Goal: Task Accomplishment & Management: Manage account settings

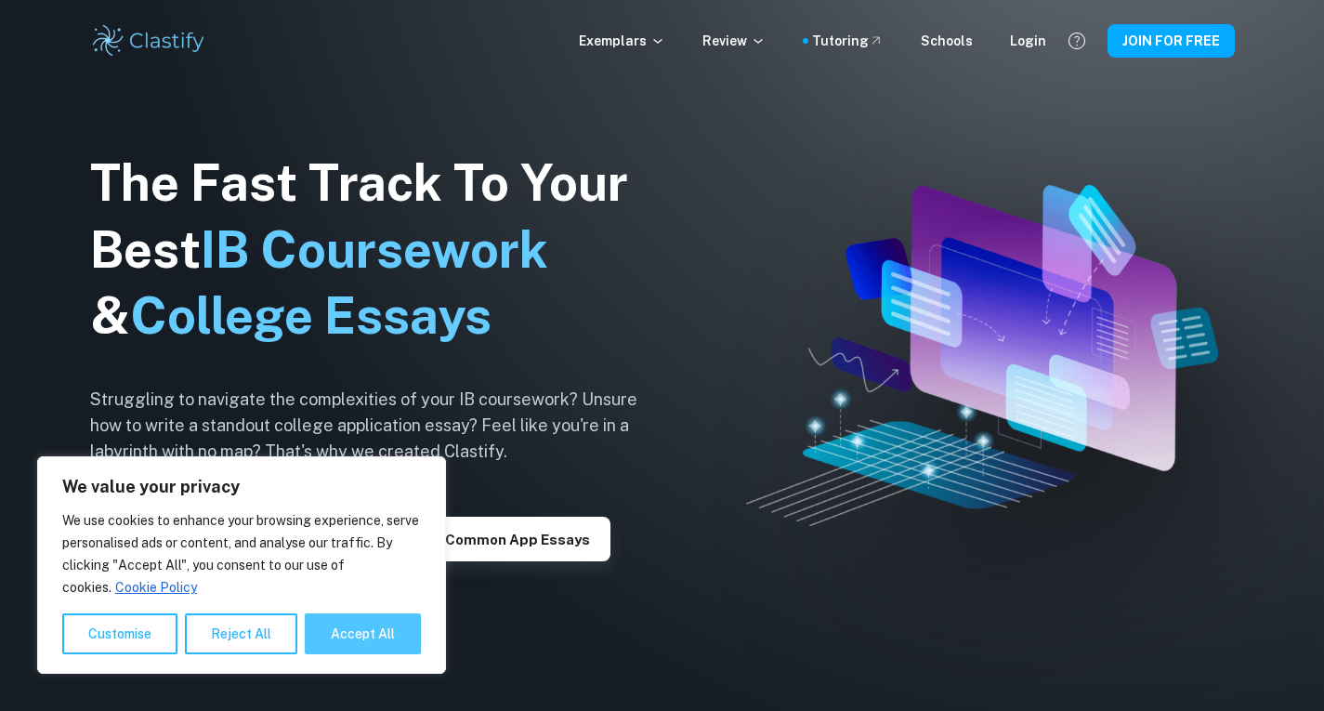
click at [348, 623] on button "Accept All" at bounding box center [363, 633] width 116 height 41
checkbox input "true"
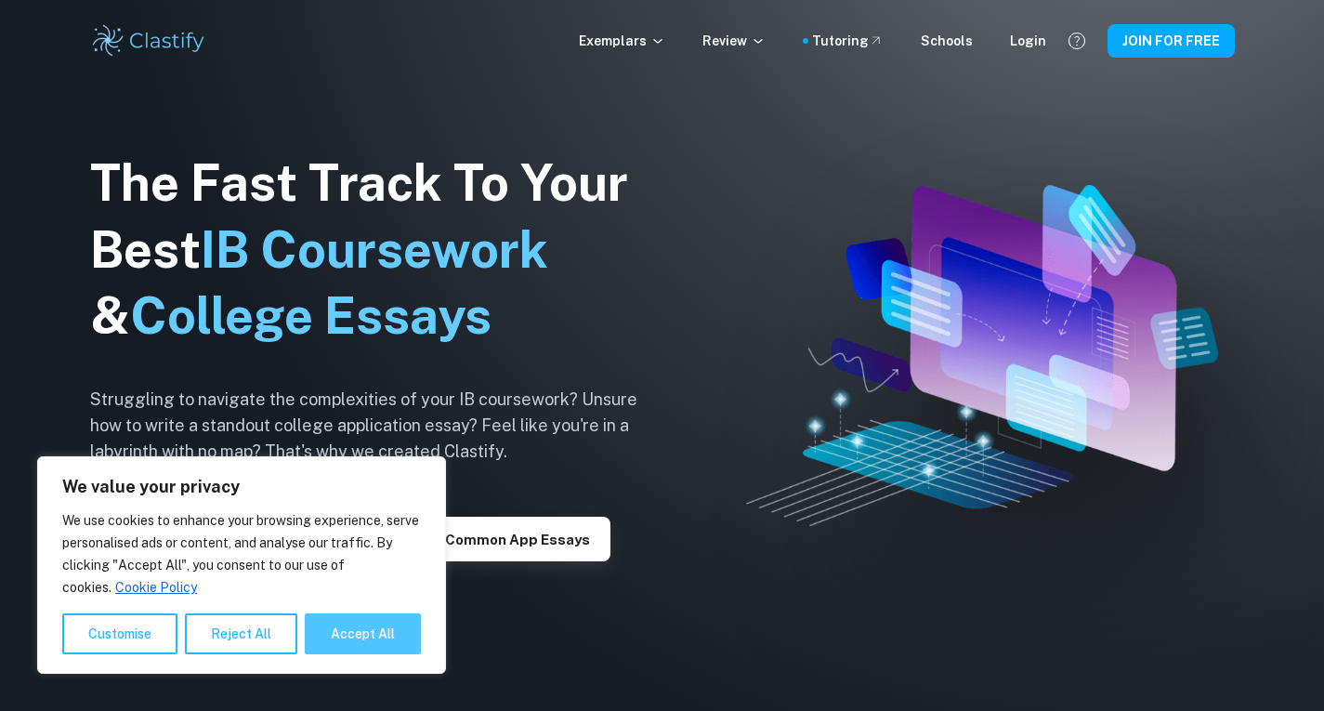
checkbox input "true"
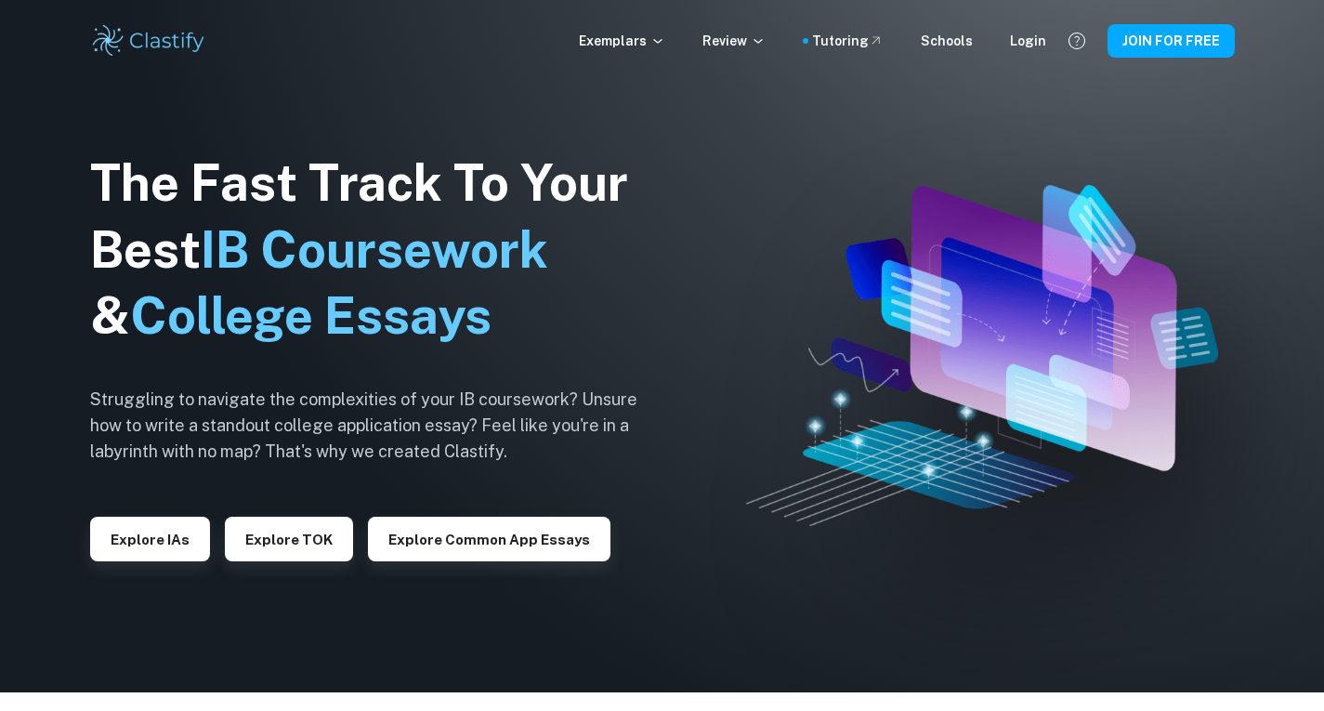
scroll to position [8, 0]
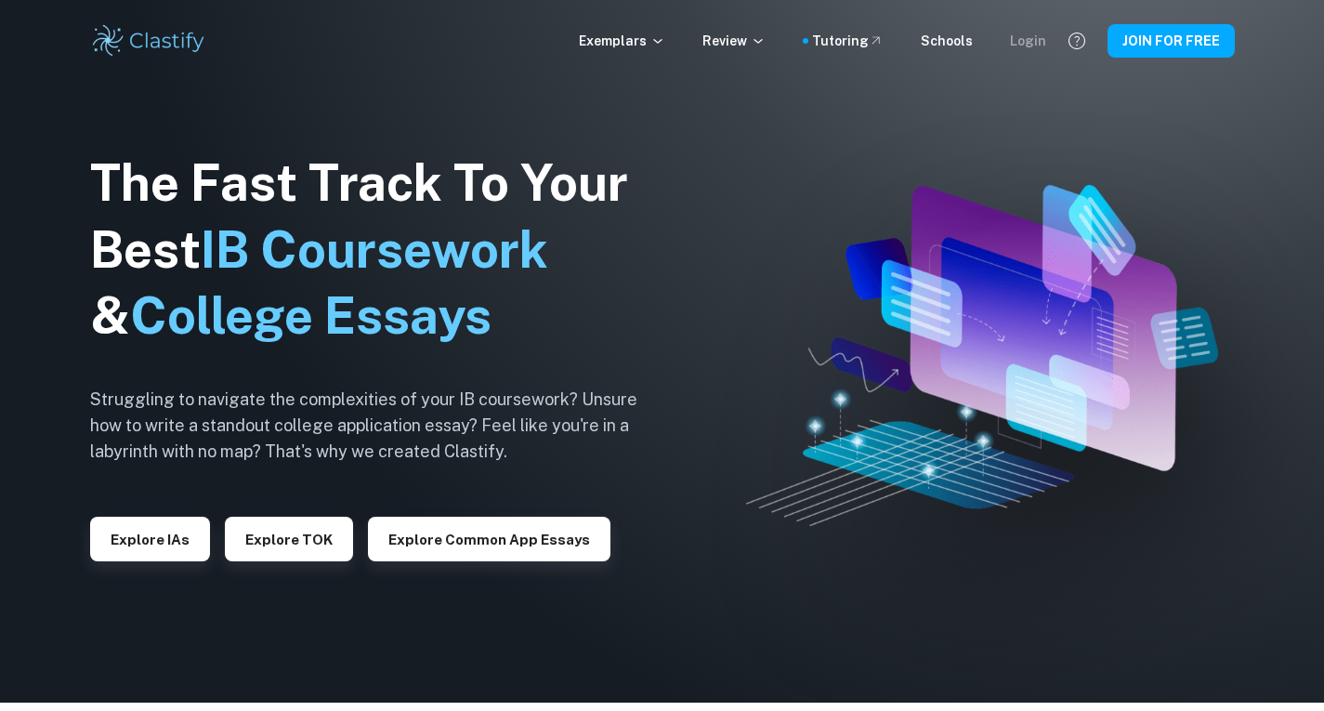
click at [1038, 41] on div "Login" at bounding box center [1028, 41] width 36 height 20
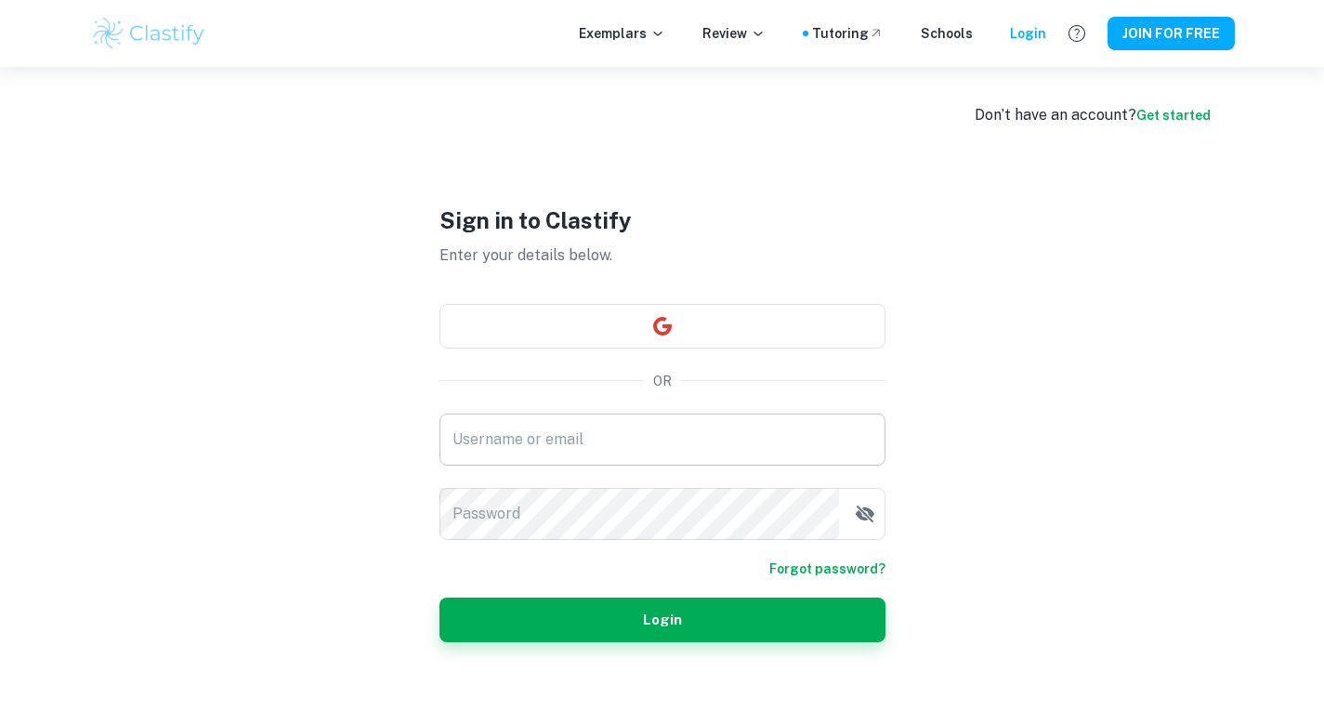
click at [687, 447] on input "Username or email" at bounding box center [662, 439] width 446 height 52
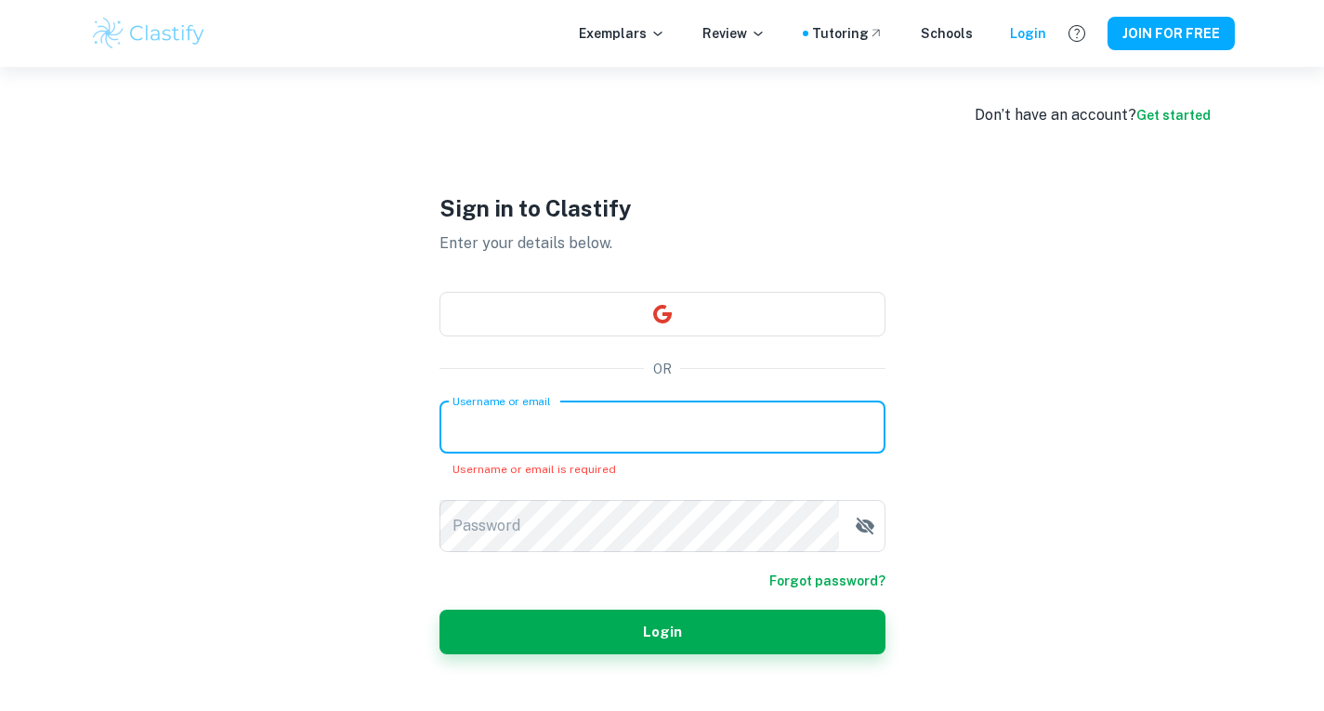
paste input "[EMAIL_ADDRESS][DOMAIN_NAME]"
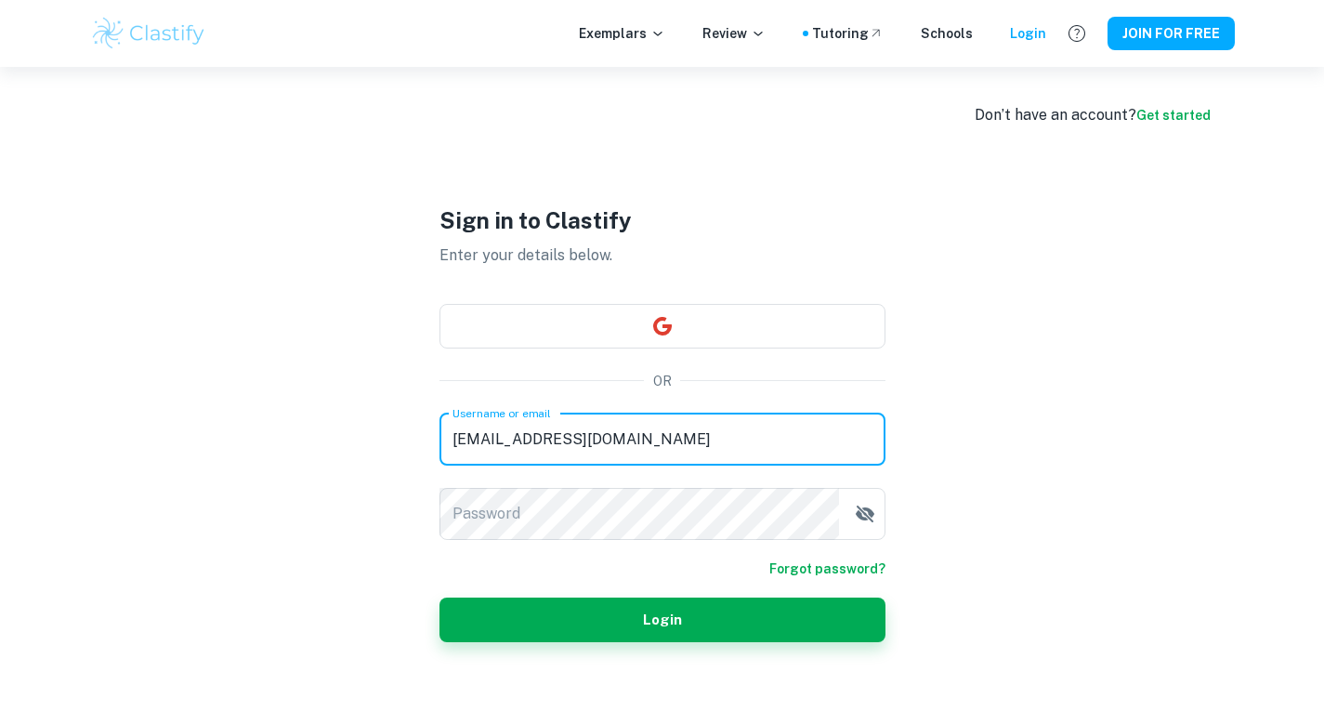
type input "[EMAIL_ADDRESS][DOMAIN_NAME]"
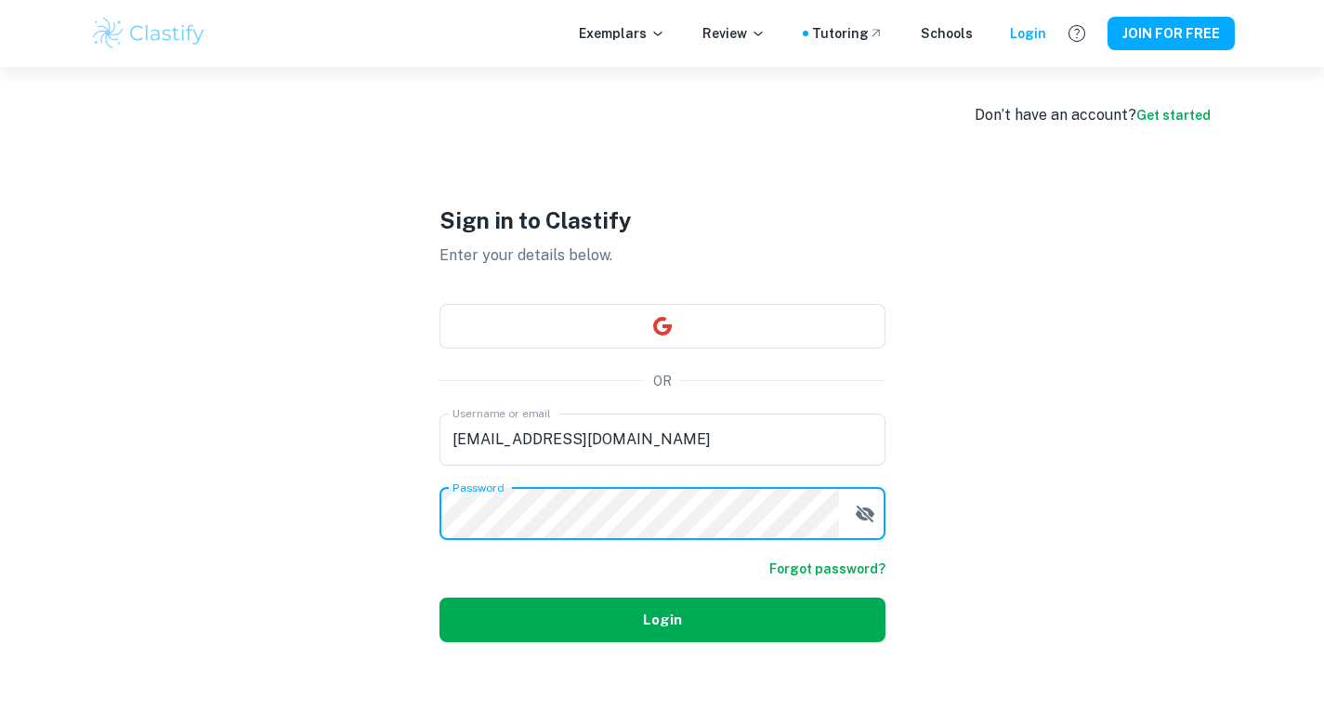
click at [651, 618] on button "Login" at bounding box center [662, 619] width 446 height 45
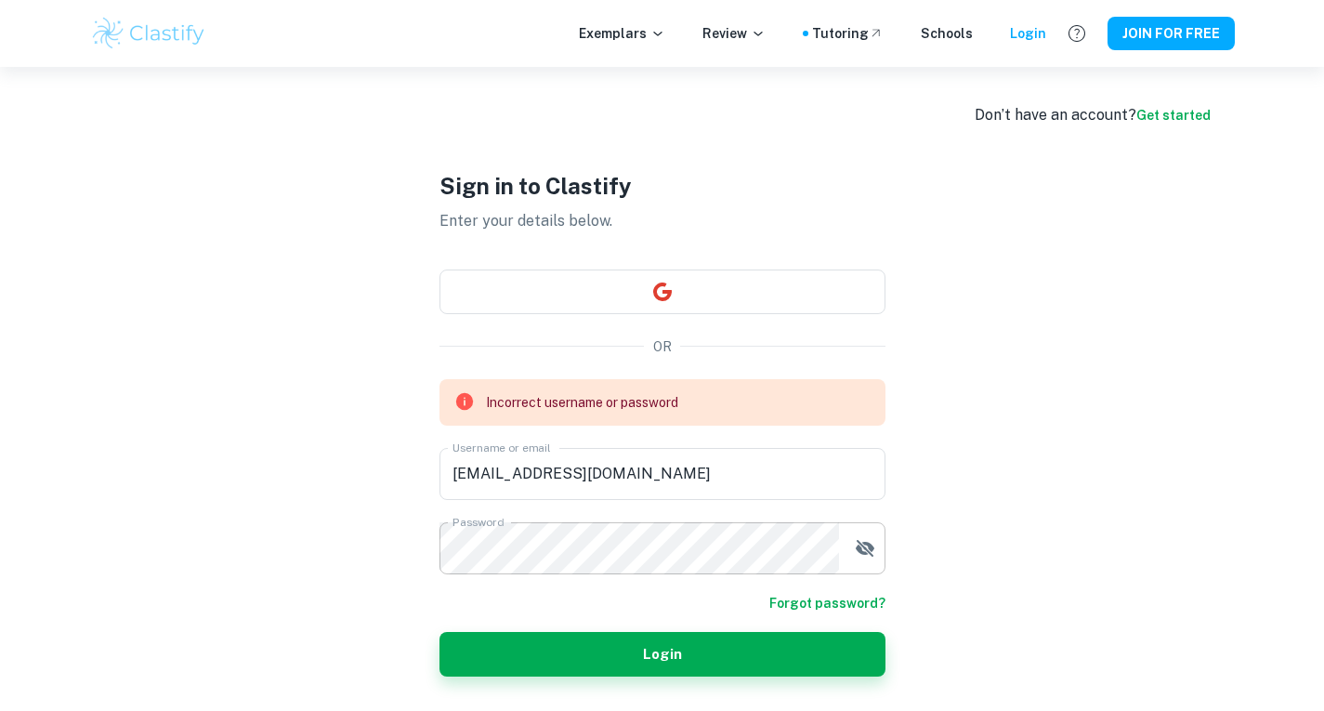
click at [862, 546] on icon "button" at bounding box center [864, 547] width 19 height 17
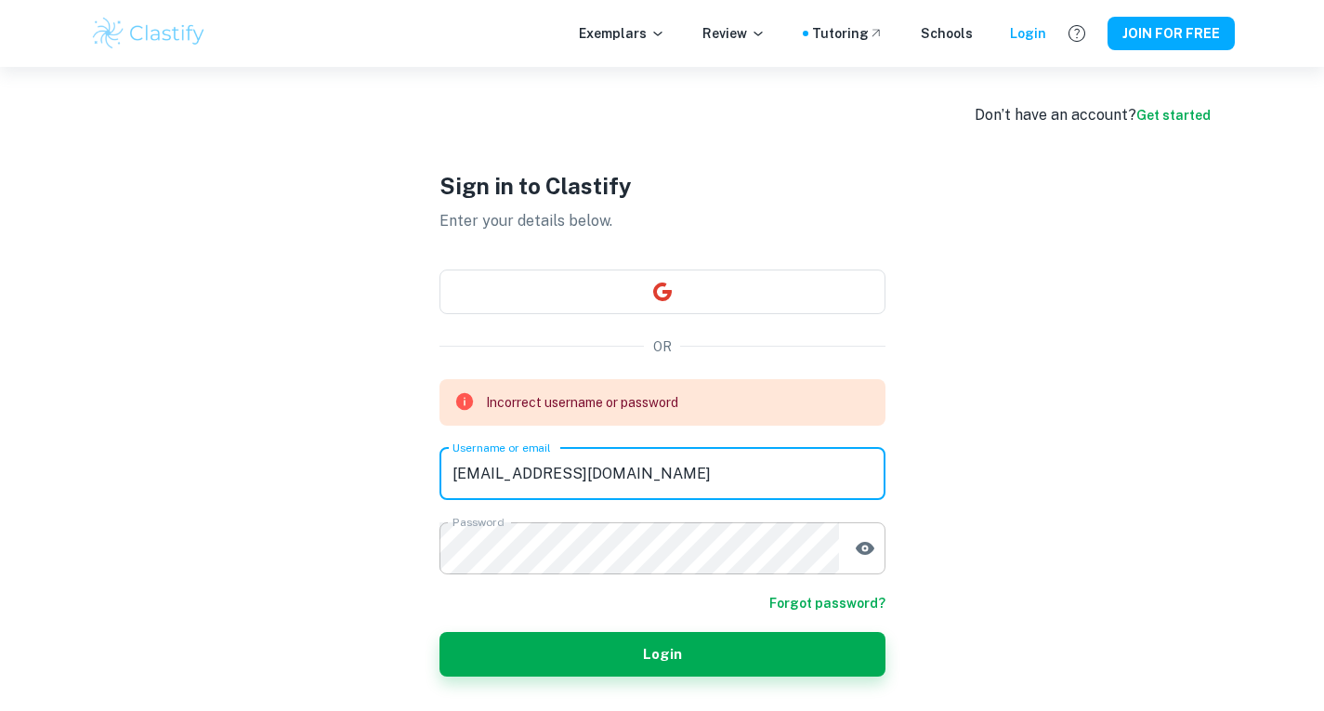
drag, startPoint x: 739, startPoint y: 475, endPoint x: 391, endPoint y: 489, distance: 347.7
click at [391, 489] on div "Sign in to Clastify Enter your details below. OR Incorrect username or password…" at bounding box center [662, 422] width 557 height 711
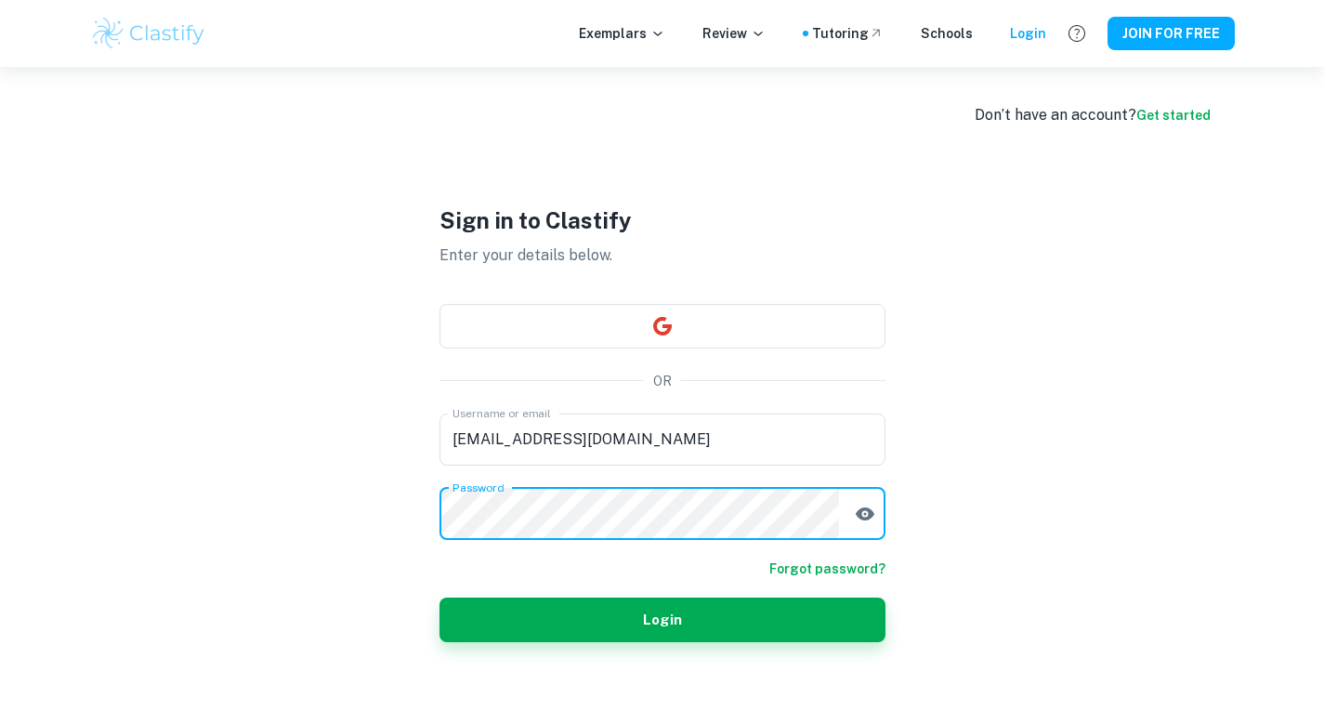
click at [425, 504] on div "Sign in to Clastify Enter your details below. OR Username or email [EMAIL_ADDRE…" at bounding box center [662, 422] width 557 height 711
click at [549, 615] on button "Login" at bounding box center [662, 619] width 446 height 45
